Goal: Transaction & Acquisition: Purchase product/service

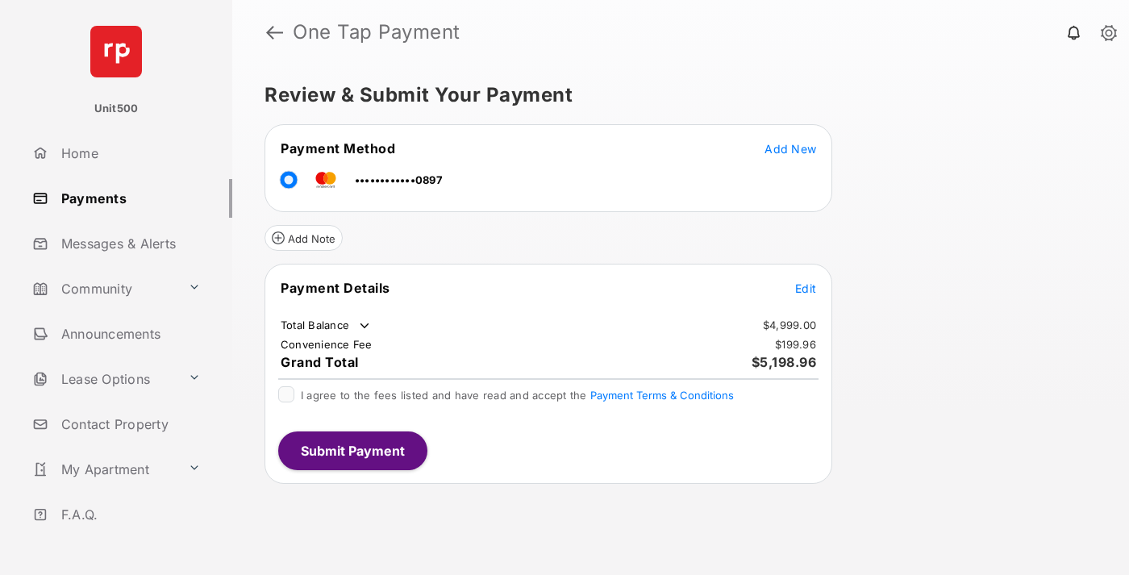
click at [806, 288] on span "Edit" at bounding box center [805, 289] width 21 height 14
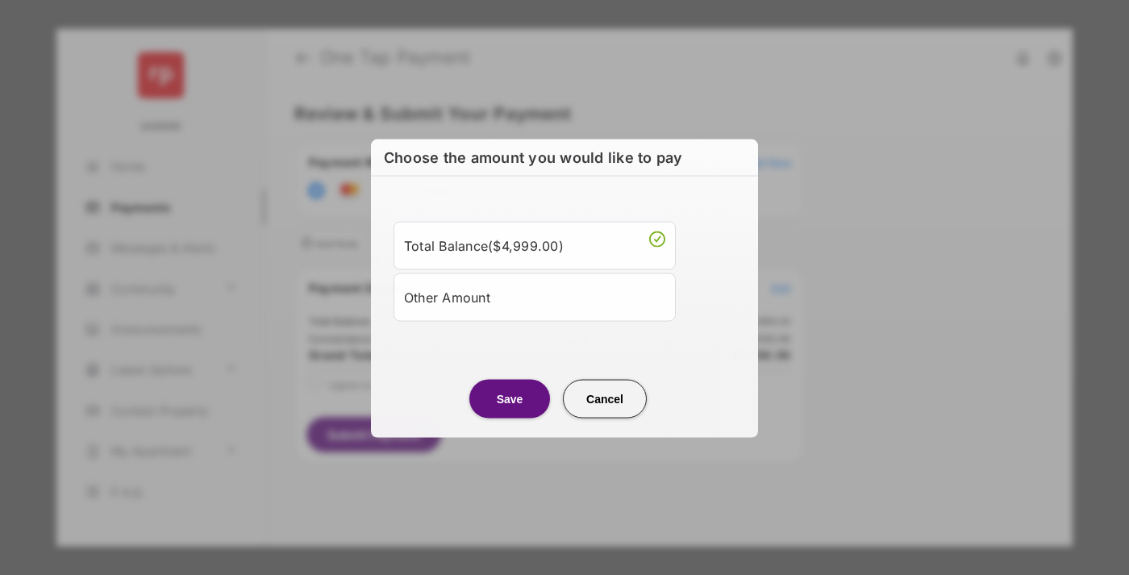
click at [535, 296] on div "Other Amount" at bounding box center [534, 296] width 261 height 27
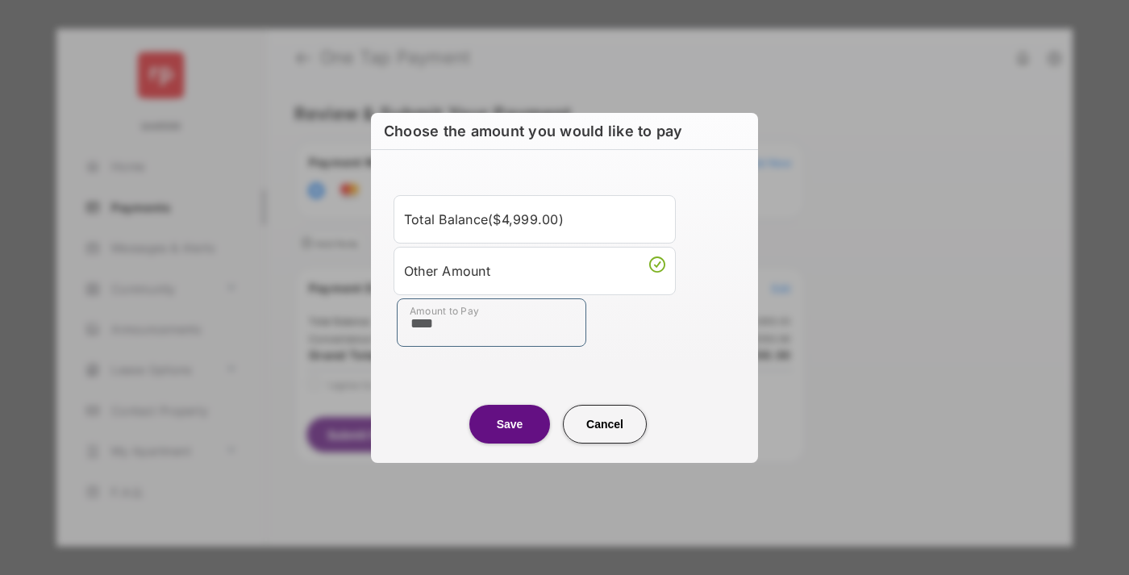
type input "****"
click at [510, 424] on button "Save" at bounding box center [509, 424] width 81 height 39
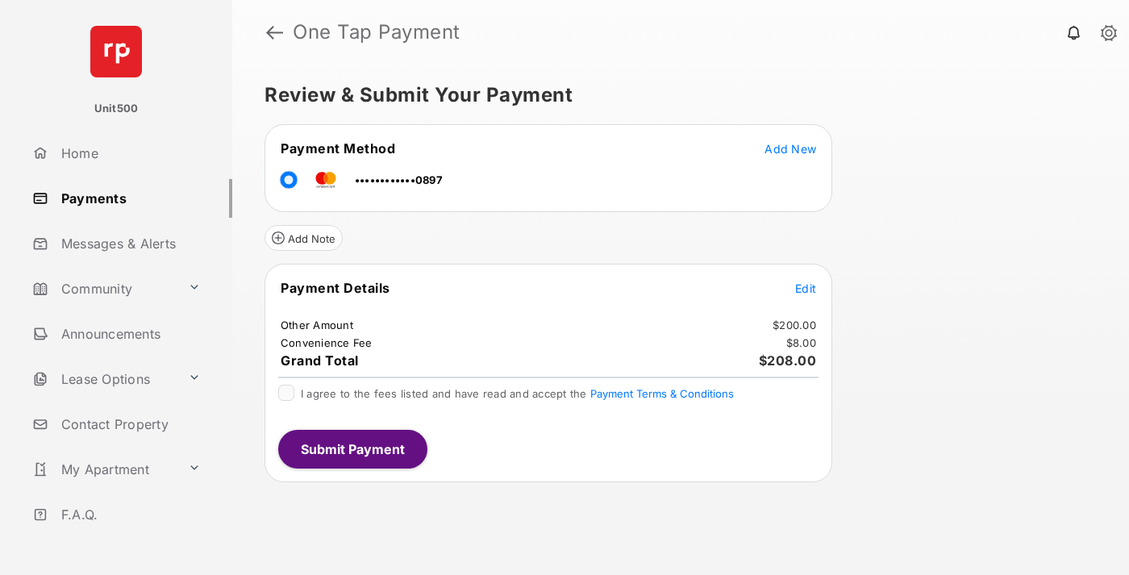
click at [806, 288] on span "Edit" at bounding box center [805, 289] width 21 height 14
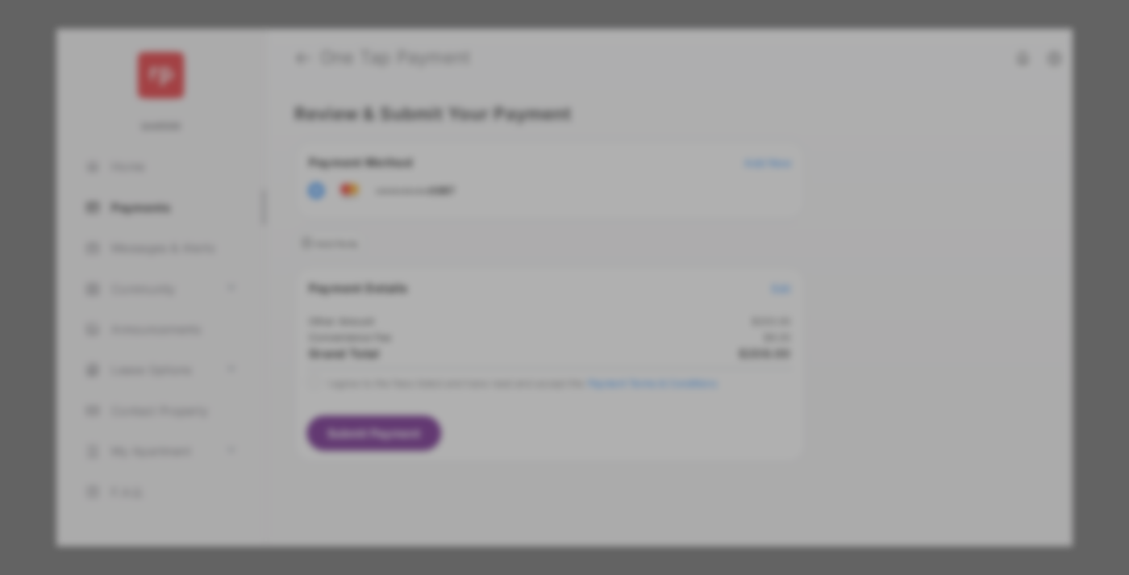
click at [510, 452] on button "Save" at bounding box center [509, 451] width 81 height 39
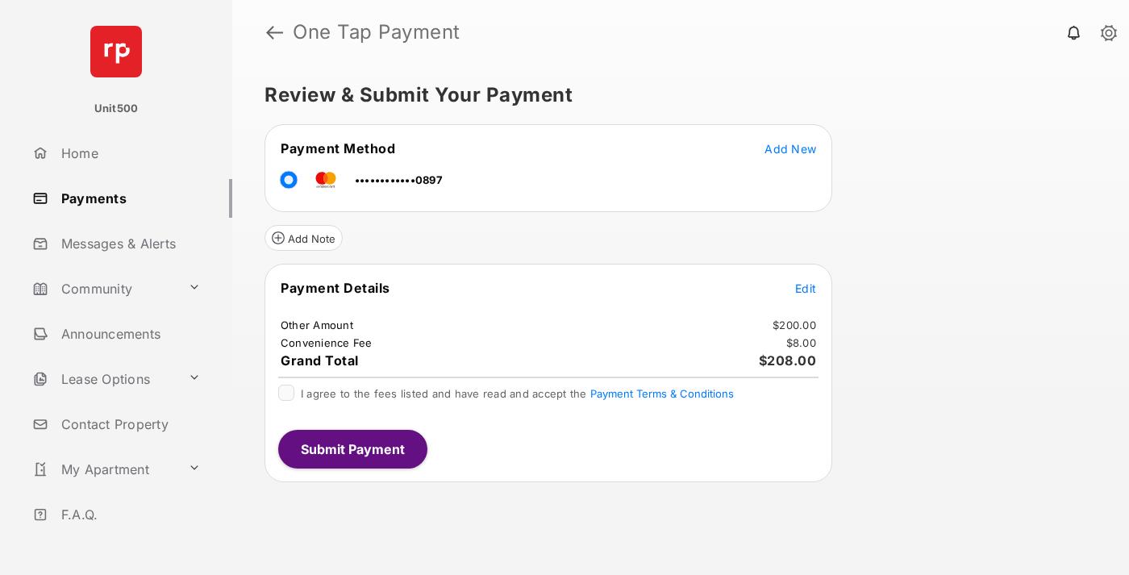
click at [352, 449] on button "Submit Payment" at bounding box center [352, 449] width 149 height 39
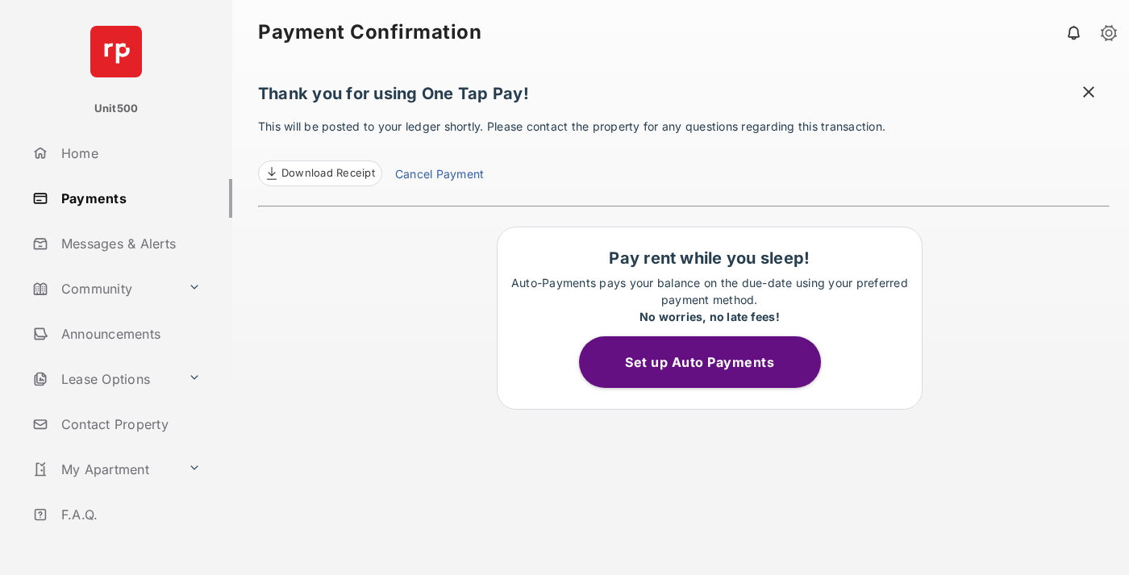
click at [319, 173] on span "Download Receipt" at bounding box center [329, 173] width 94 height 16
click at [1089, 94] on span at bounding box center [1089, 94] width 16 height 20
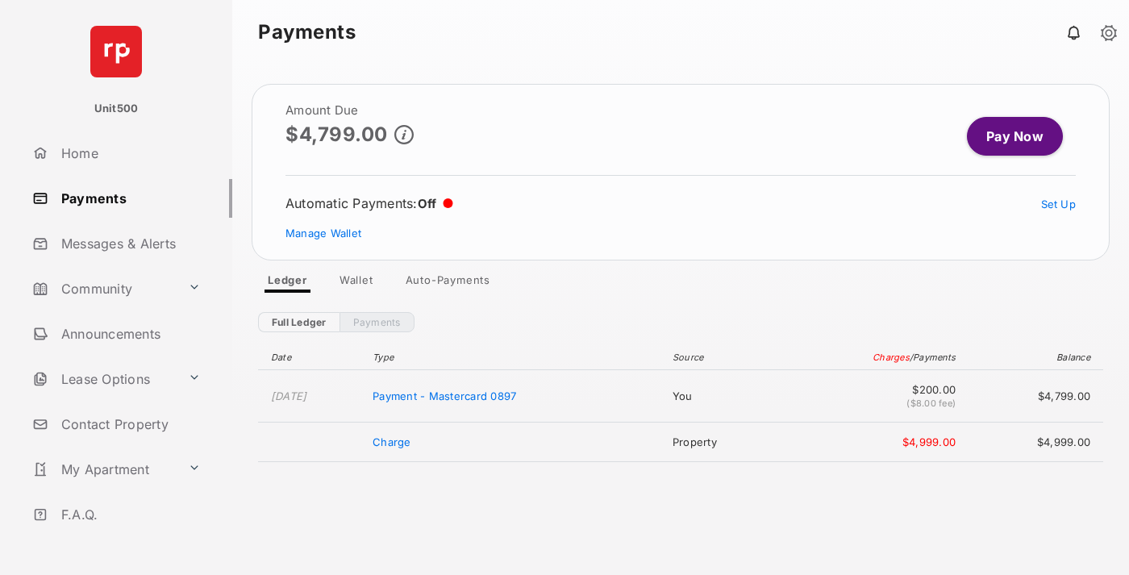
click at [323, 233] on link "Manage Wallet" at bounding box center [324, 233] width 76 height 13
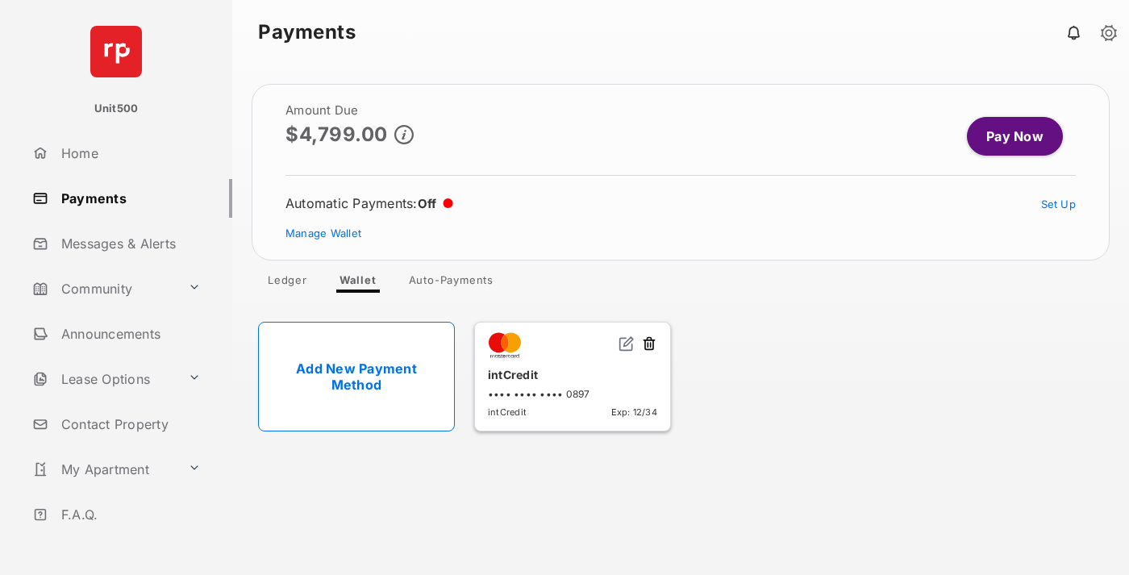
click at [649, 344] on button at bounding box center [649, 345] width 16 height 19
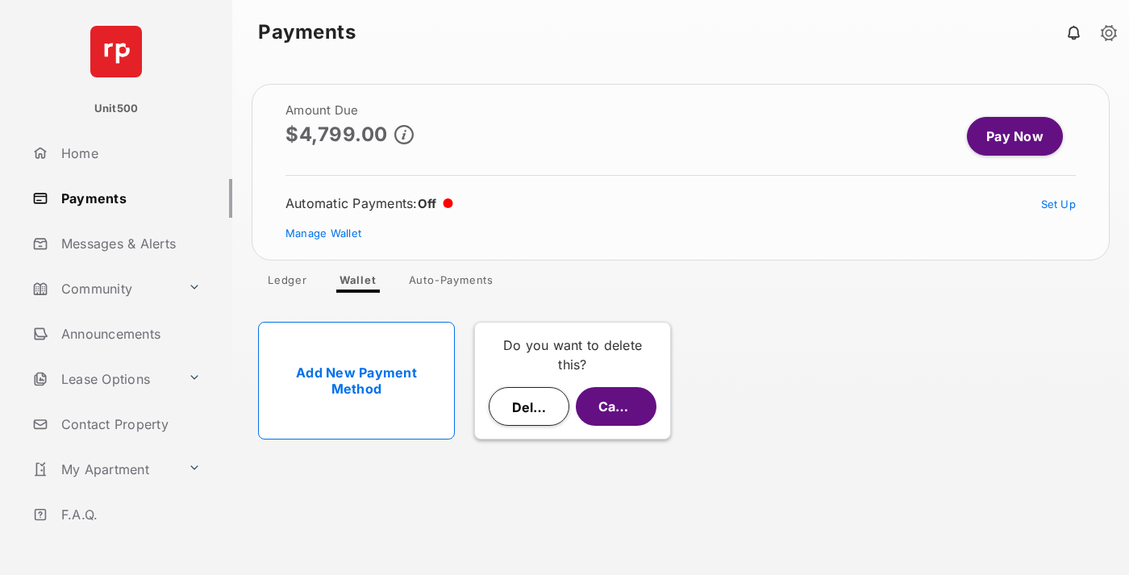
click at [529, 407] on button "Delete" at bounding box center [529, 406] width 81 height 39
